Goal: Task Accomplishment & Management: Complete application form

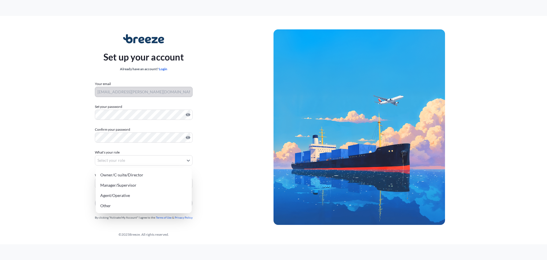
click at [119, 159] on body "Set up your account Already have an account? Login Your email [PERSON_NAME][EMA…" at bounding box center [273, 130] width 547 height 260
click at [127, 189] on div "Manager/Supervisor" at bounding box center [143, 185] width 91 height 10
select select "manager/supervisor"
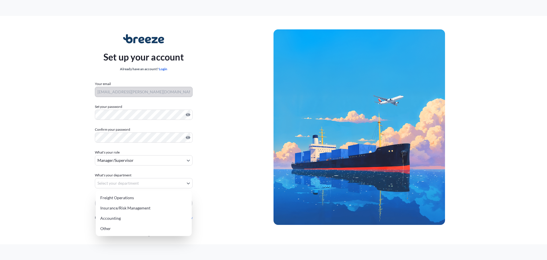
click at [130, 184] on body "Set up your account Already have an account? Login Your email [PERSON_NAME][EMA…" at bounding box center [273, 130] width 547 height 260
click at [134, 197] on div "Freight Operations" at bounding box center [143, 197] width 91 height 10
select select "freight operations"
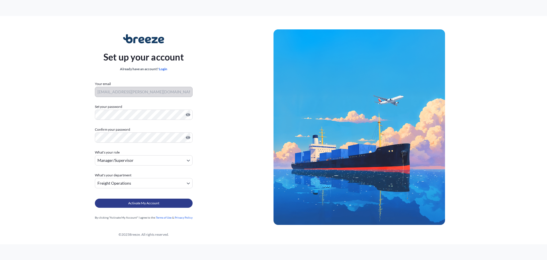
click at [132, 198] on span "Activate My Account" at bounding box center [143, 203] width 31 height 6
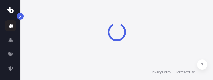
select select "2025"
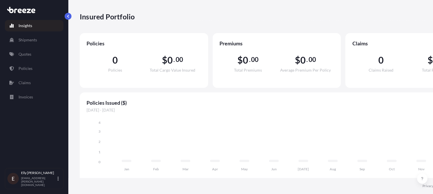
click at [412, 30] on div "Insured Portfolio 2025 2025 2024 2023 2022" at bounding box center [277, 16] width 394 height 33
